Goal: Navigation & Orientation: Find specific page/section

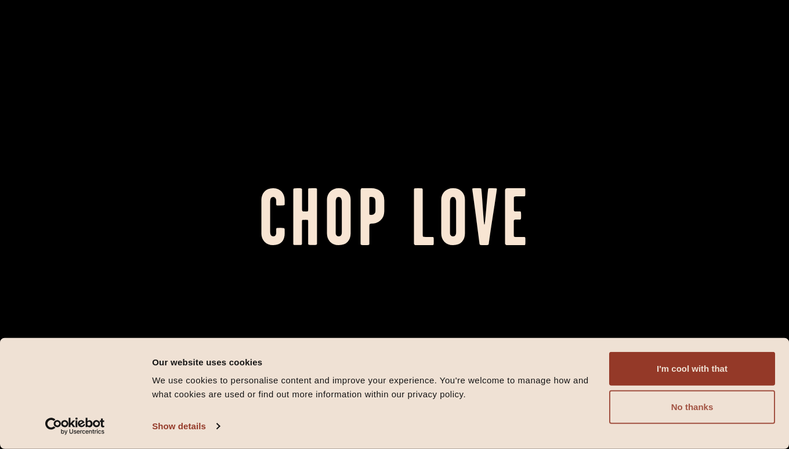
click at [650, 403] on button "No thanks" at bounding box center [692, 407] width 166 height 34
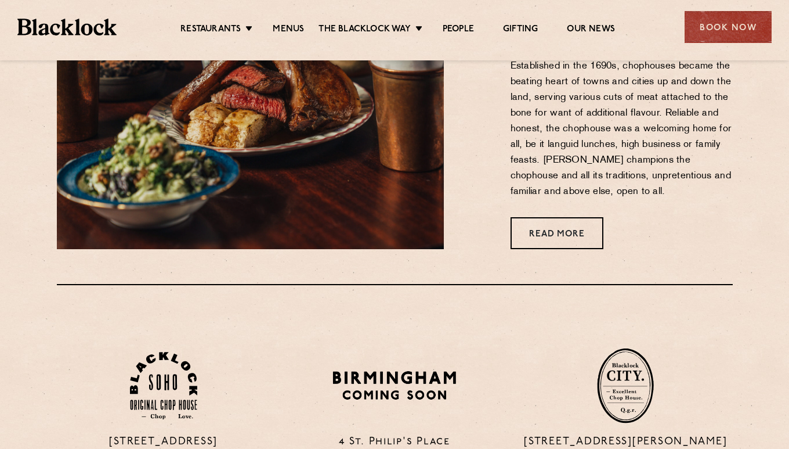
scroll to position [593, 0]
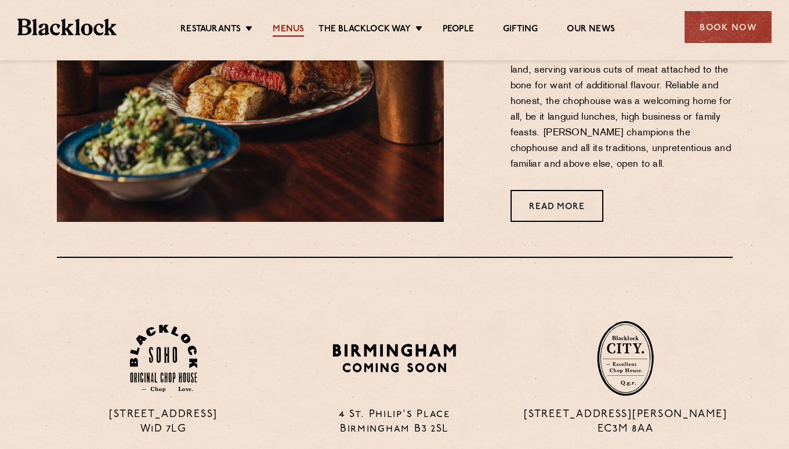
click at [289, 26] on link "Menus" at bounding box center [288, 30] width 31 height 13
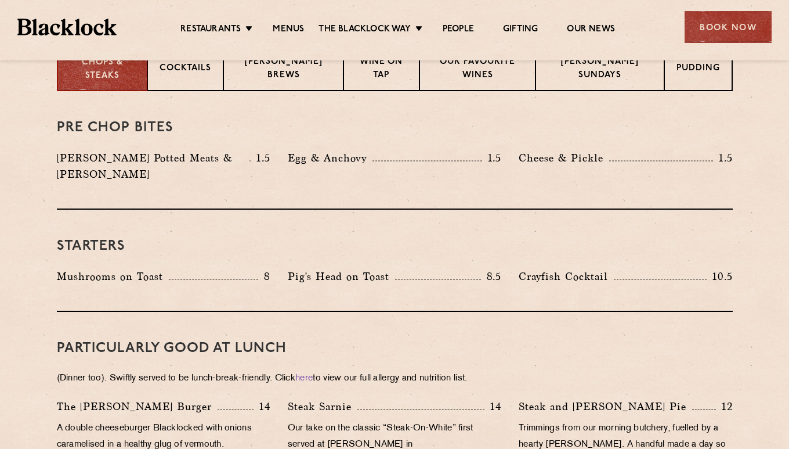
scroll to position [356, 0]
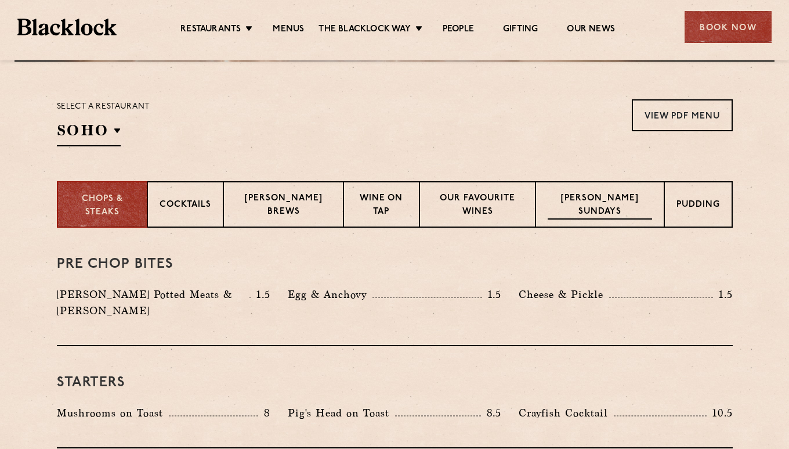
click at [608, 203] on p "[PERSON_NAME] Sundays" at bounding box center [600, 205] width 104 height 27
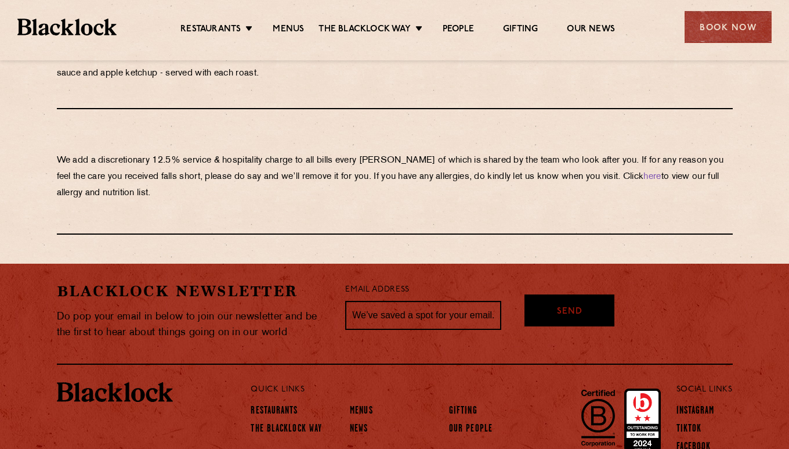
scroll to position [1357, 0]
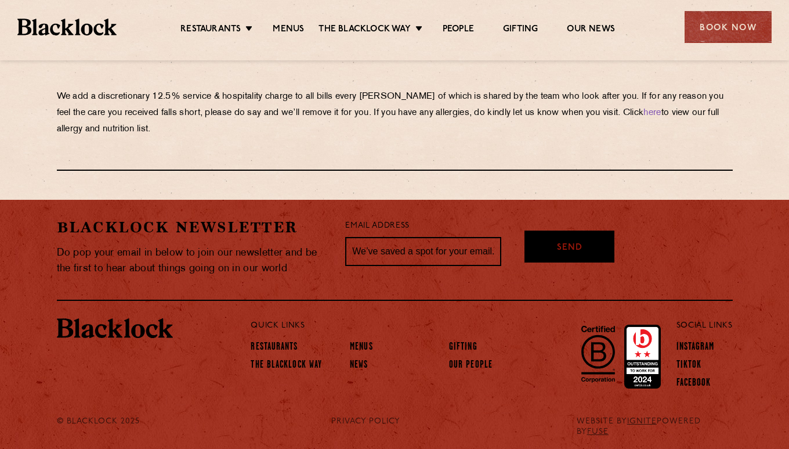
click at [44, 26] on img at bounding box center [66, 27] width 99 height 17
